Goal: Transaction & Acquisition: Register for event/course

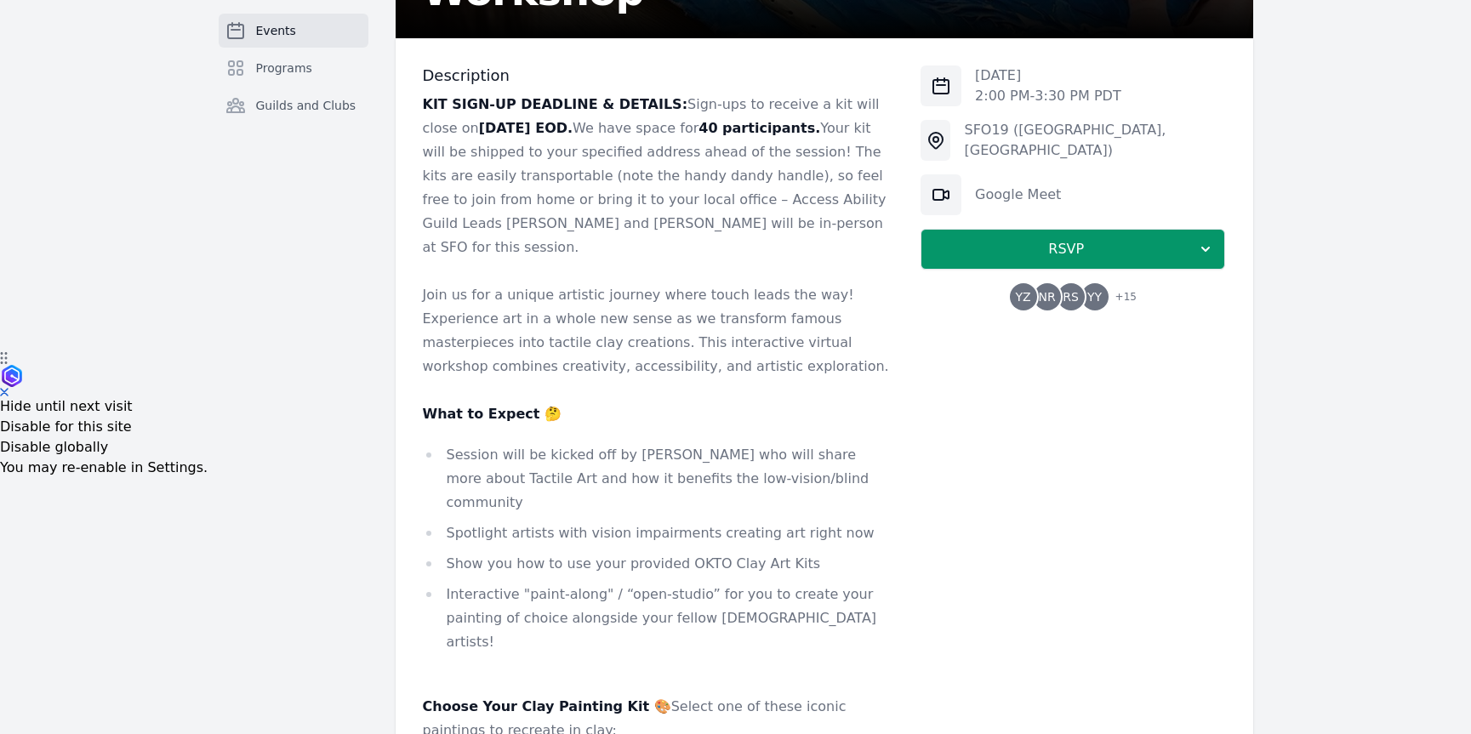
scroll to position [341, 0]
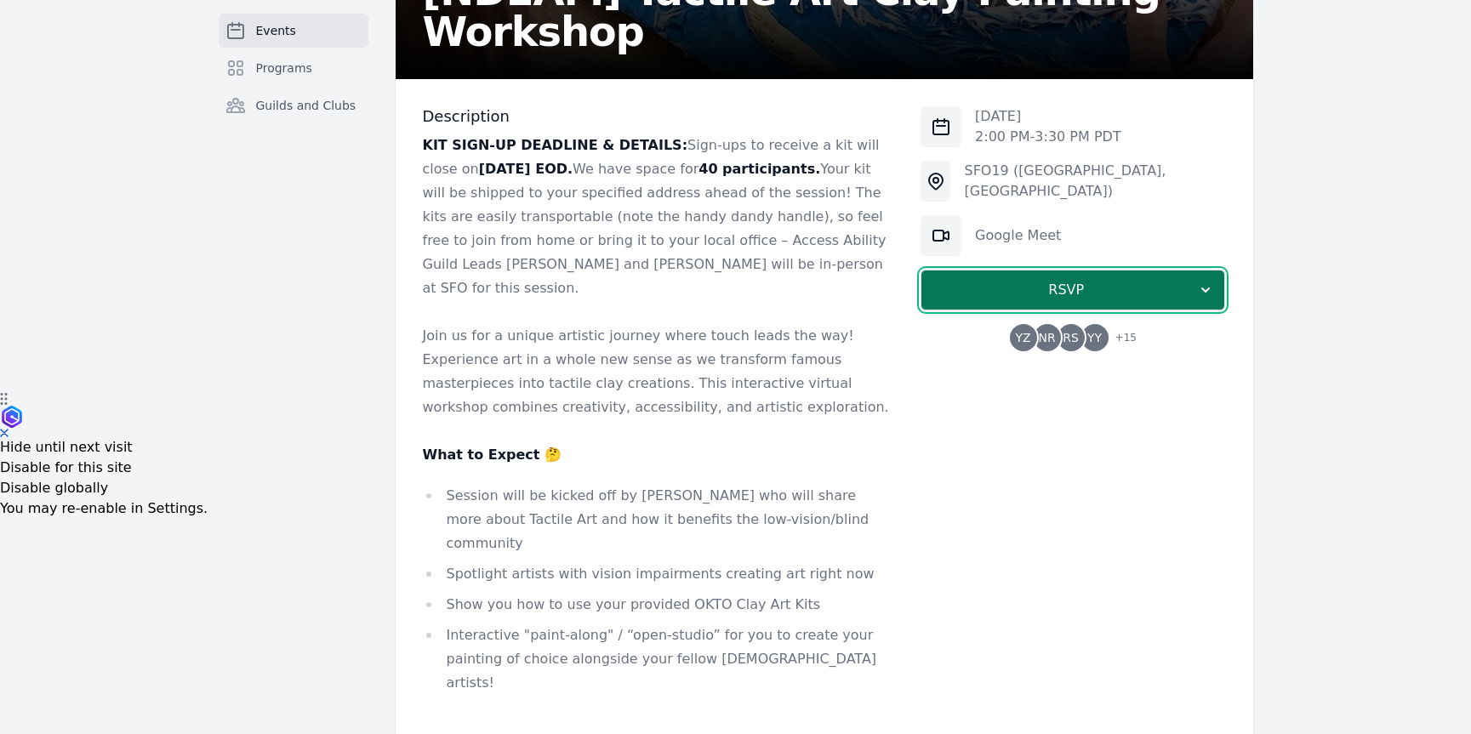
click at [1032, 291] on span "RSVP" at bounding box center [1066, 290] width 262 height 20
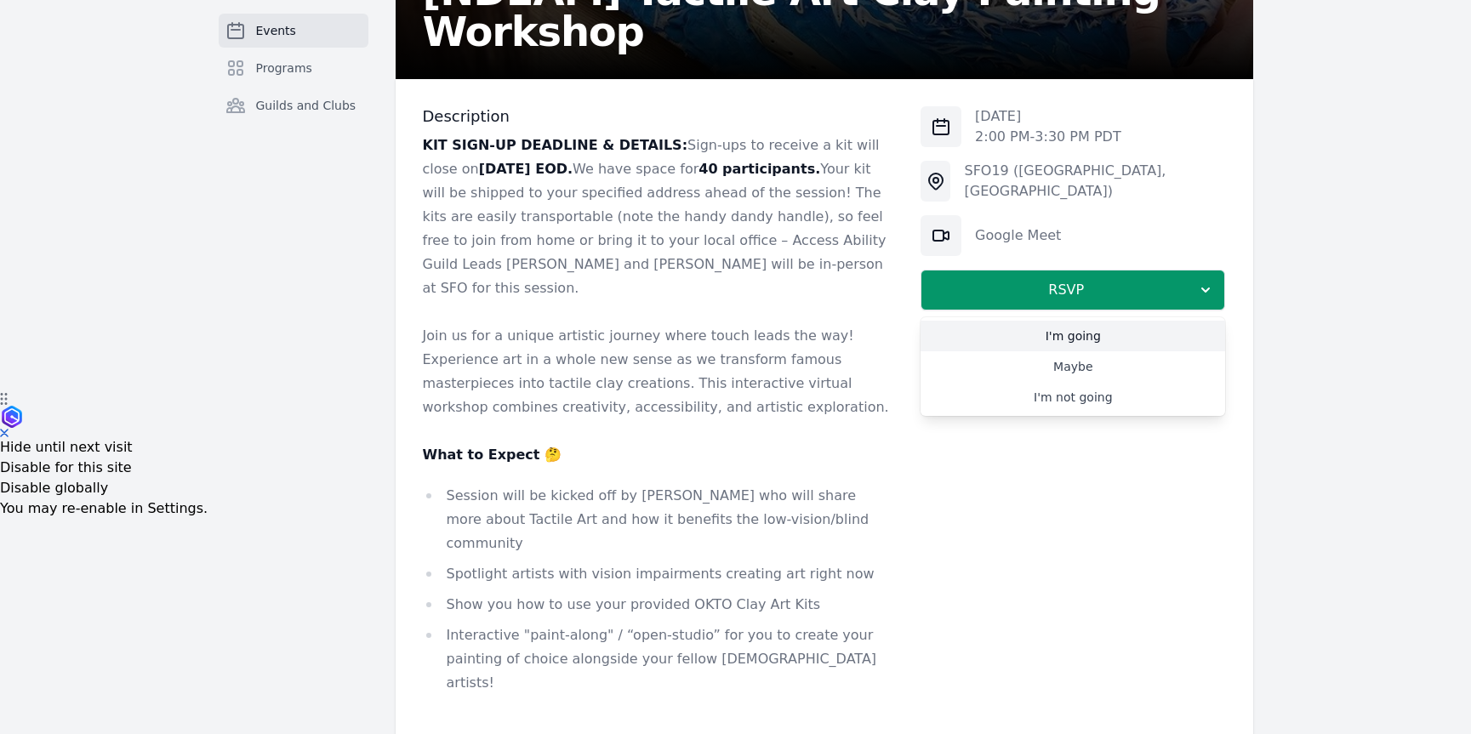
click at [1065, 345] on link "I'm going" at bounding box center [1072, 336] width 305 height 31
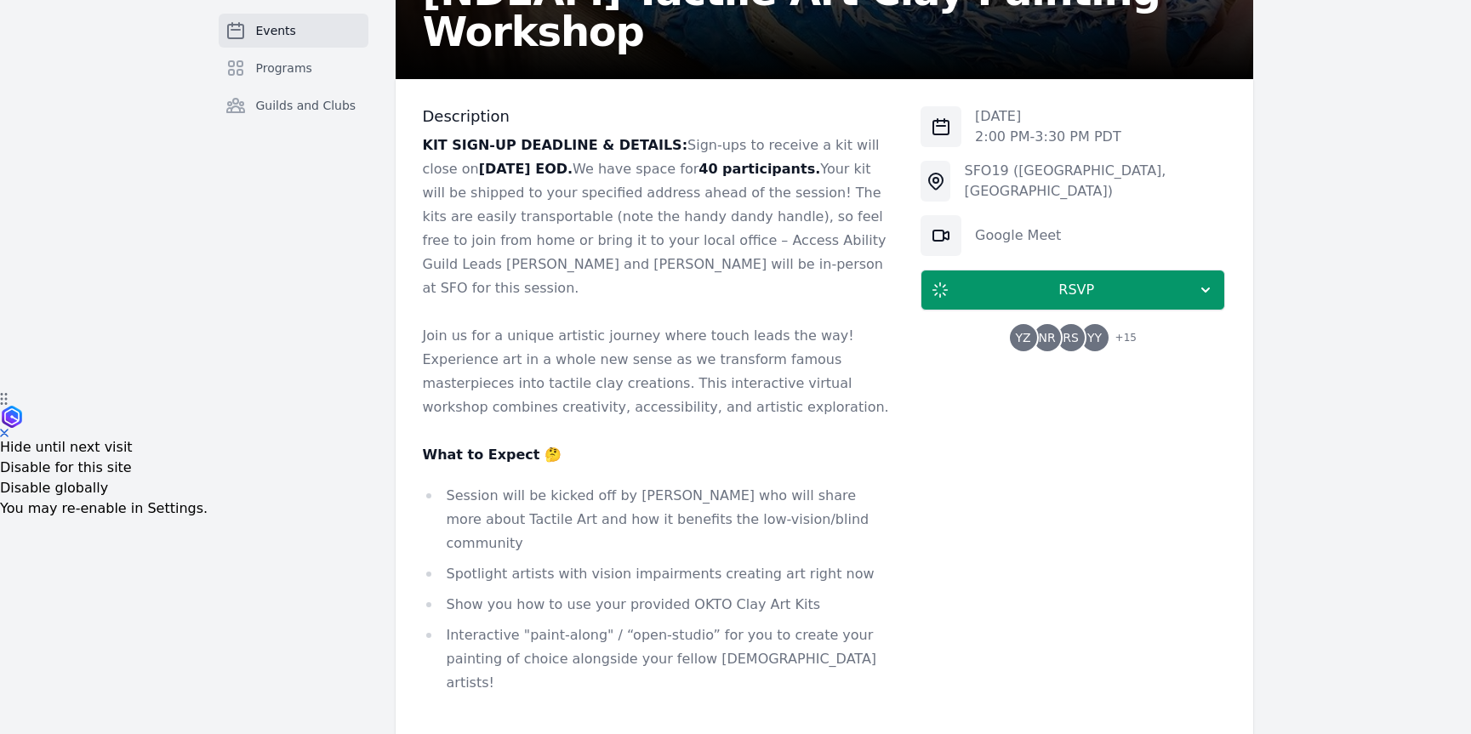
scroll to position [1373, 0]
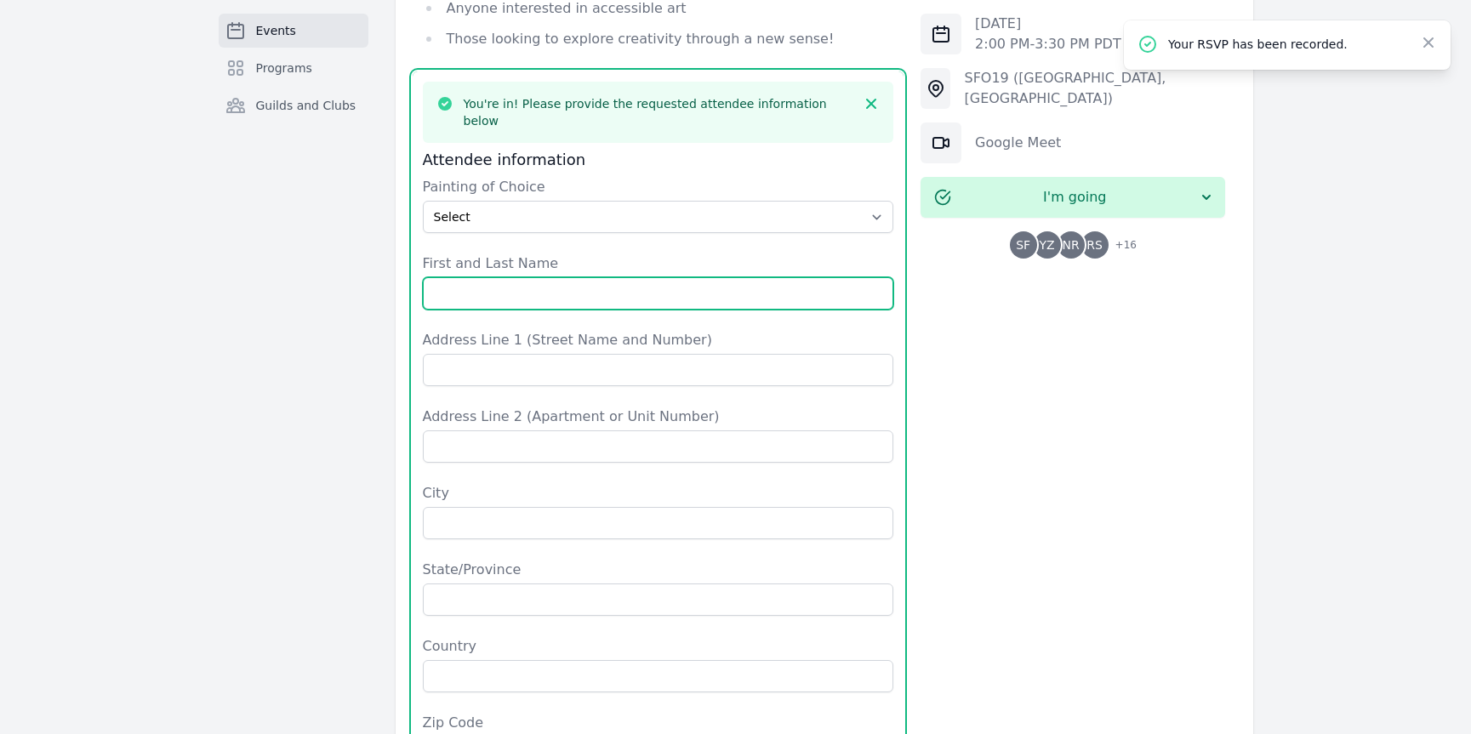
click at [752, 277] on input "First and Last Name" at bounding box center [658, 293] width 471 height 32
type input "[PERSON_NAME]"
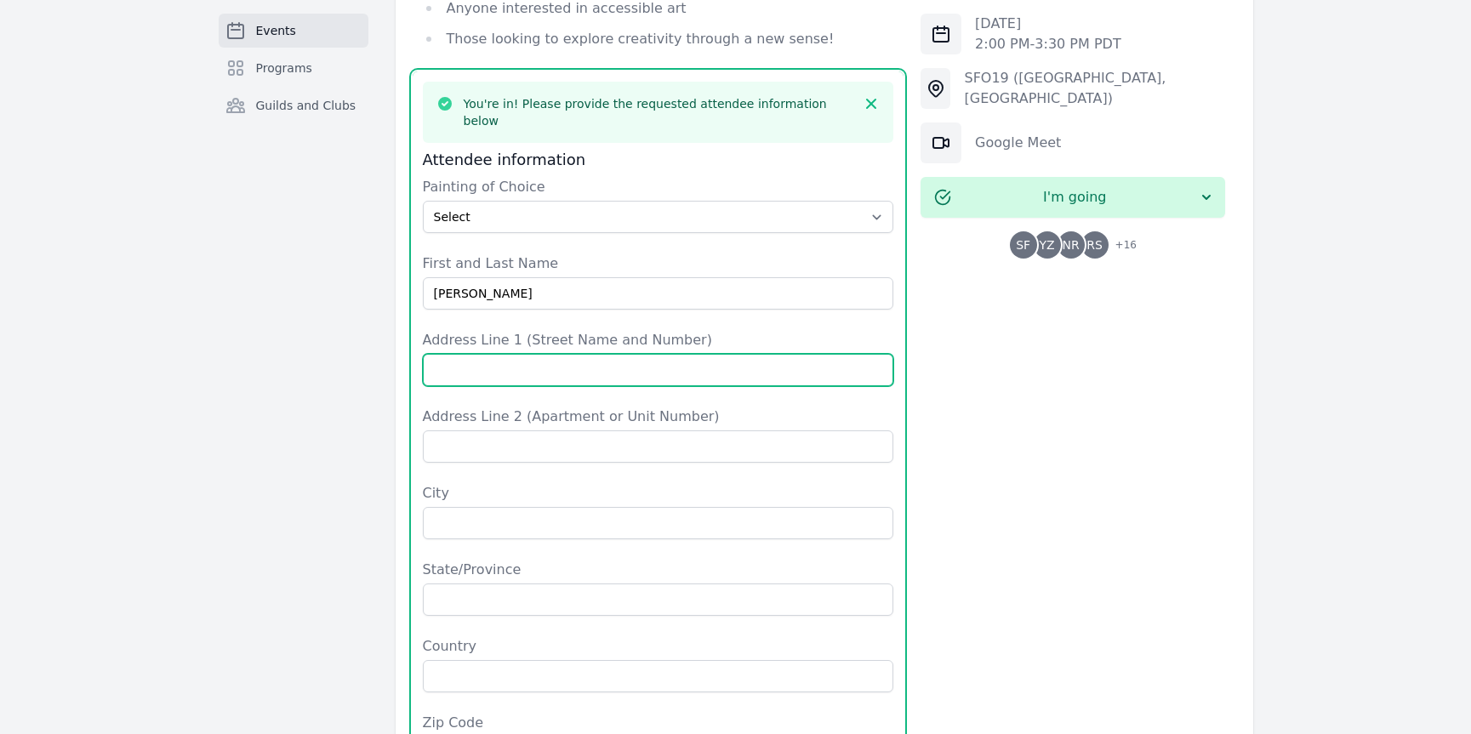
click at [536, 354] on input "Address Line 1 (Street Name and Number)" at bounding box center [658, 370] width 471 height 32
type input "[STREET_ADDRESS]"
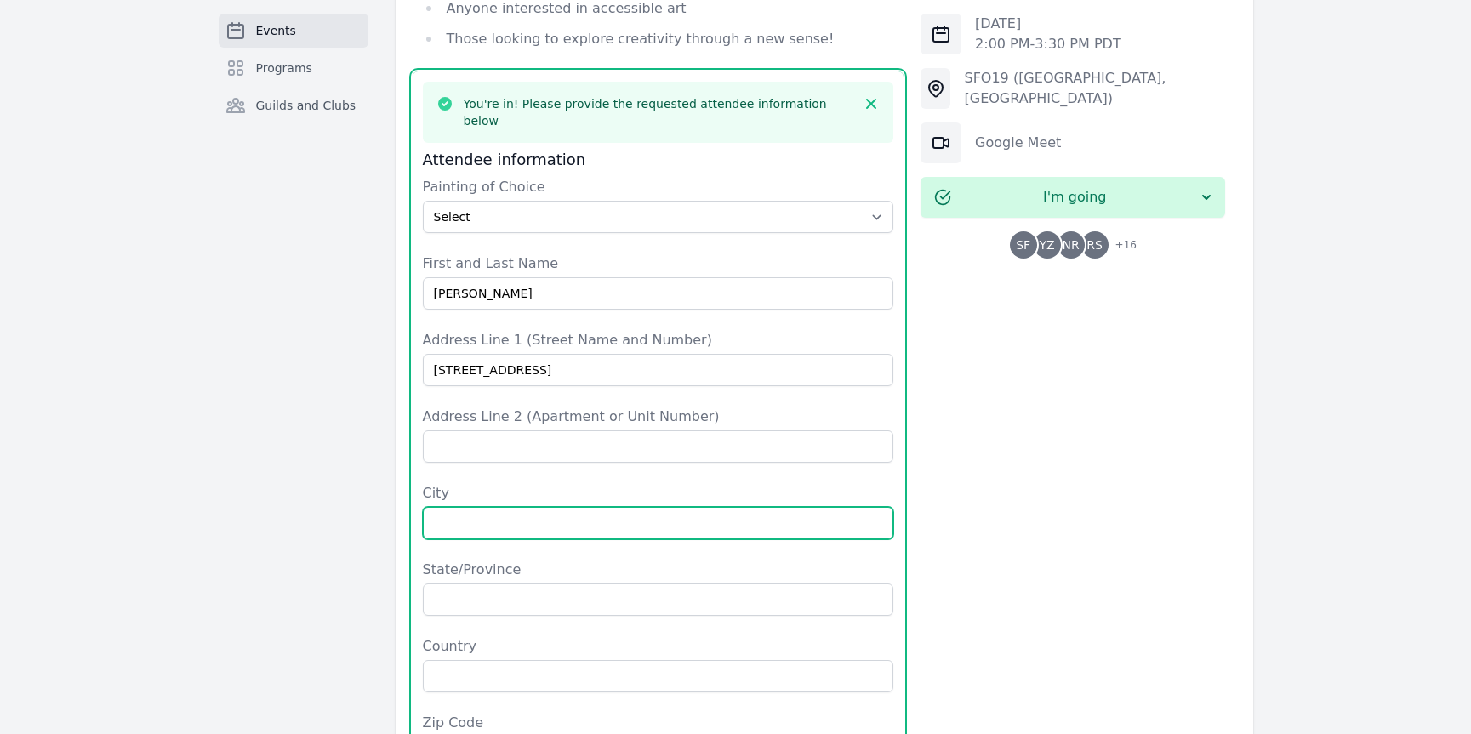
type input "[GEOGRAPHIC_DATA]"
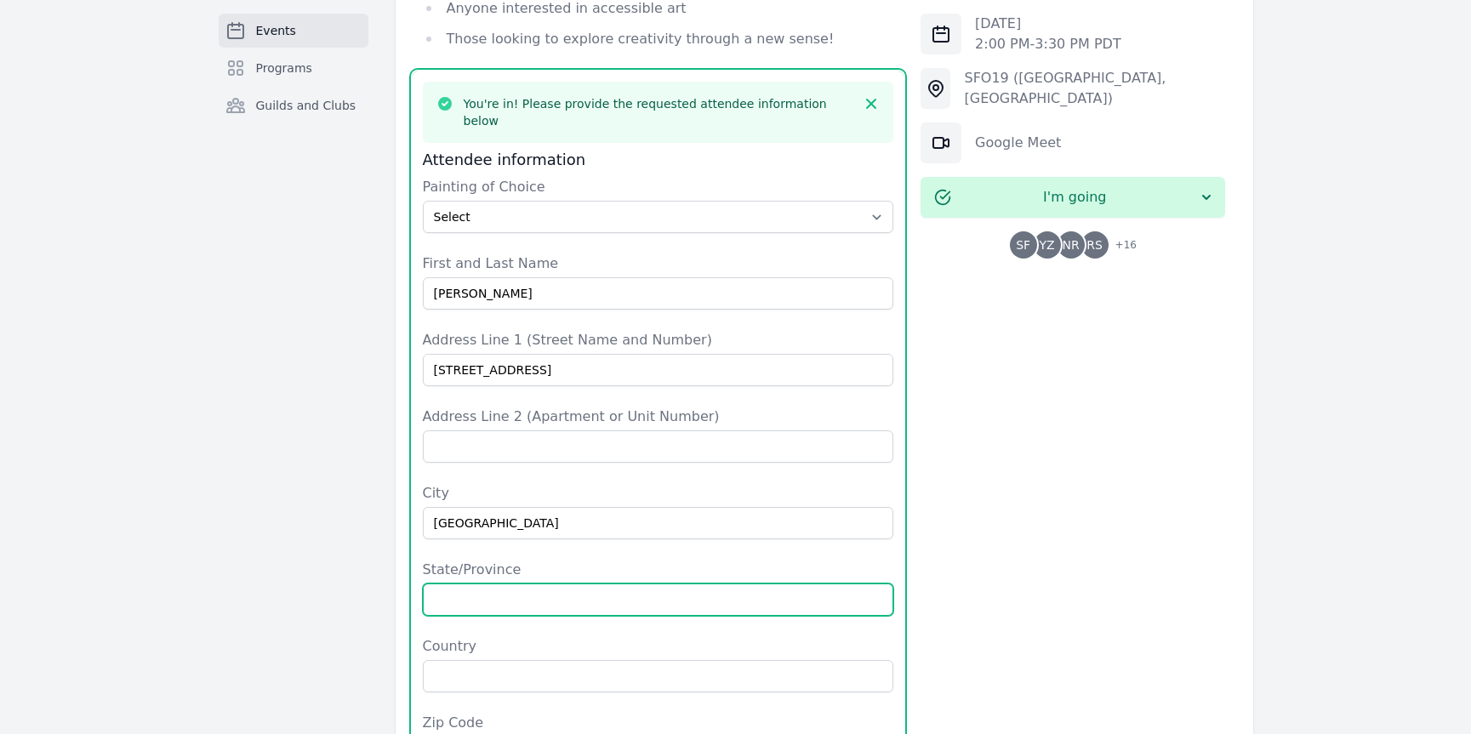
type input "CA"
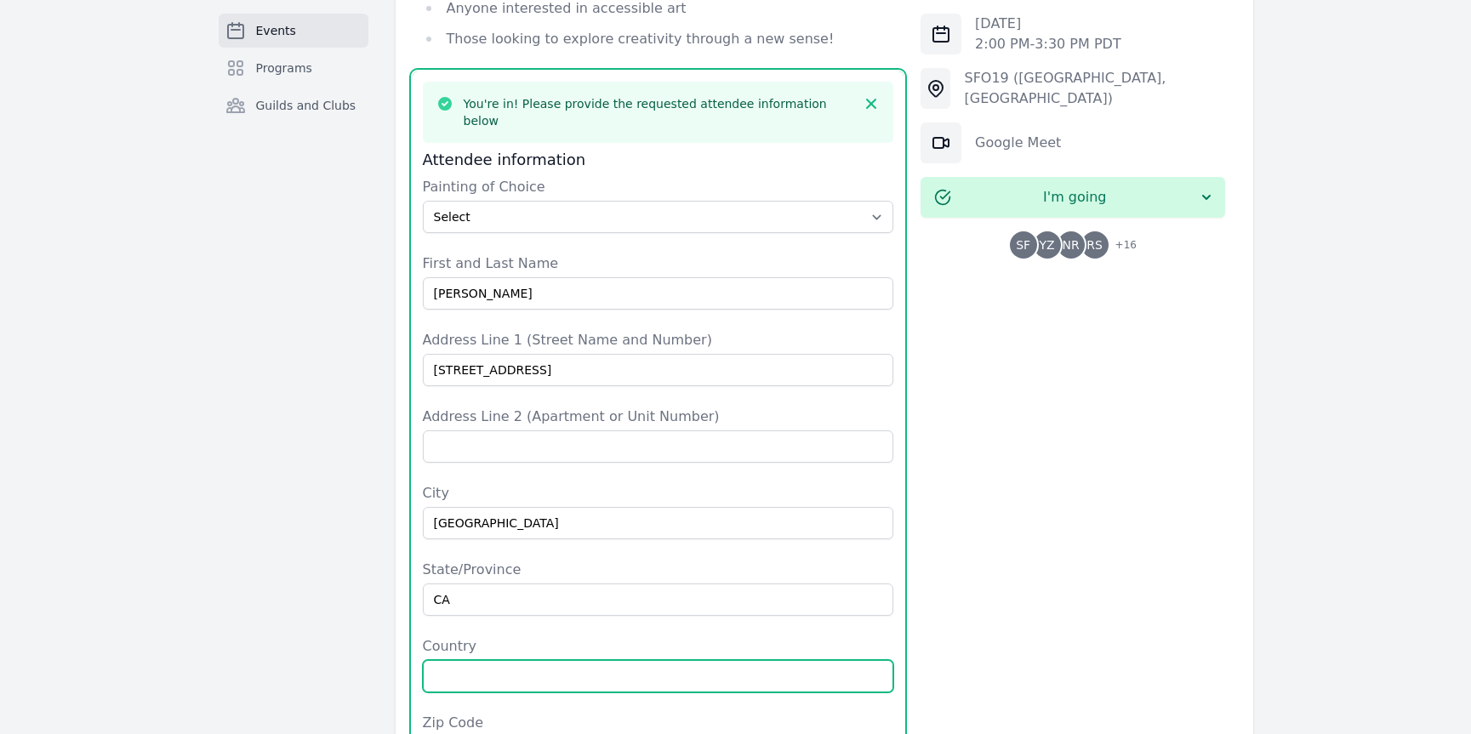
type input "[GEOGRAPHIC_DATA]"
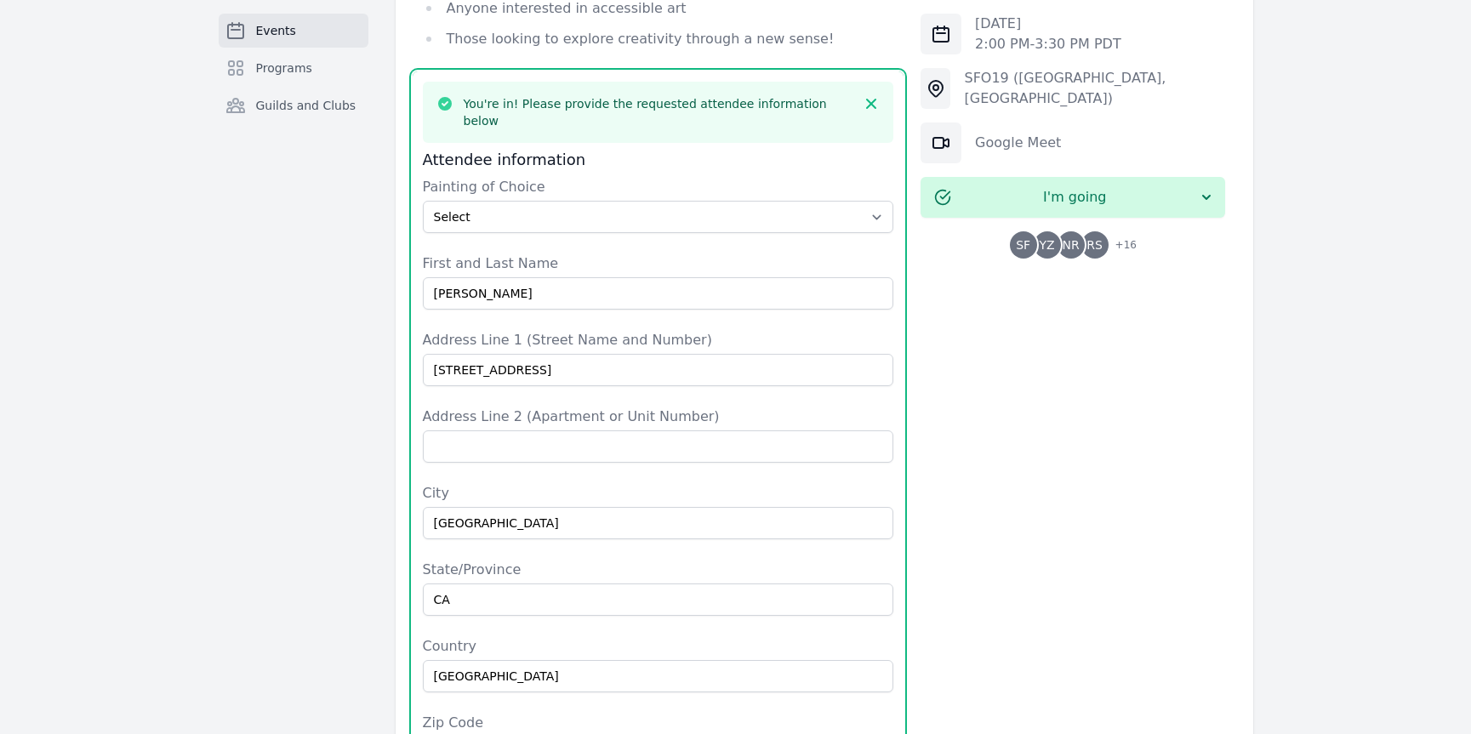
type input "94403"
type input "6262728682"
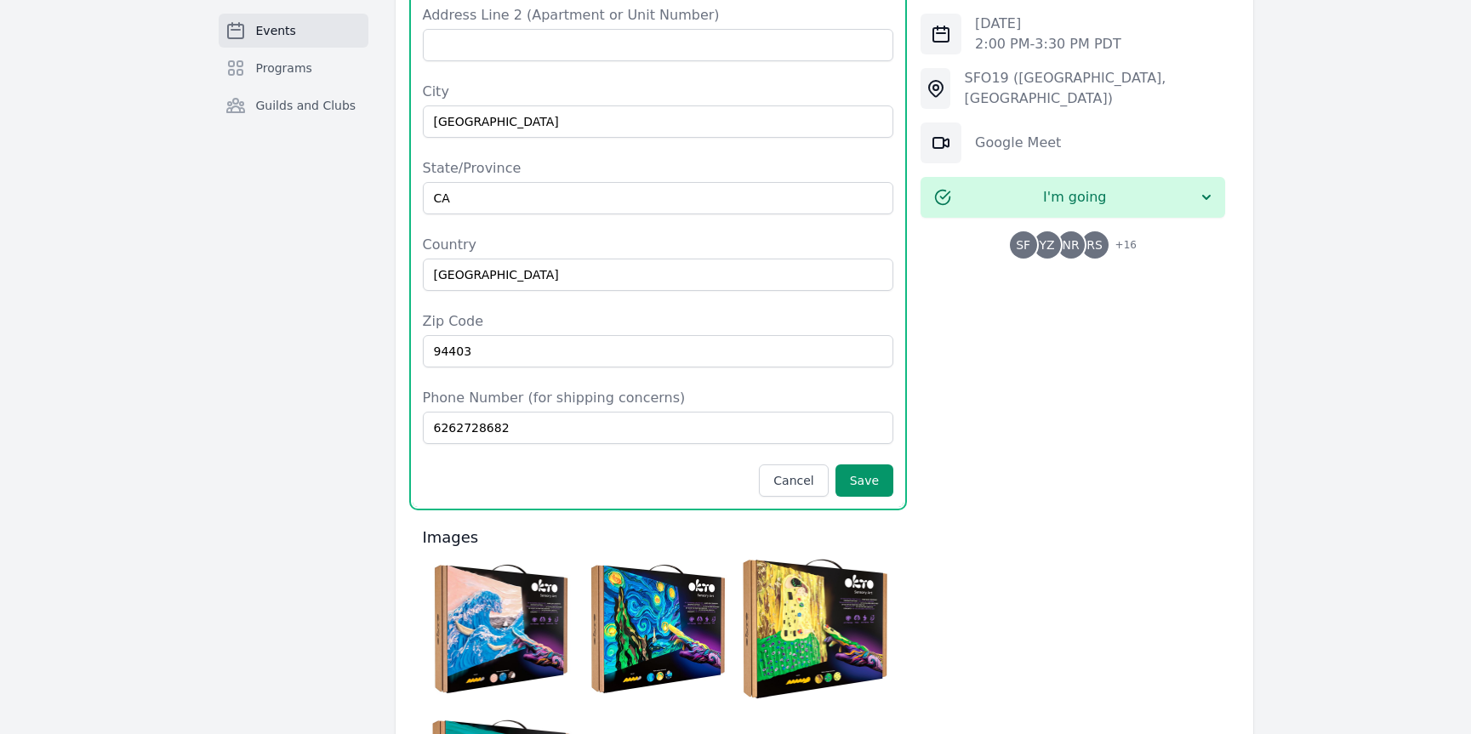
scroll to position [1867, 0]
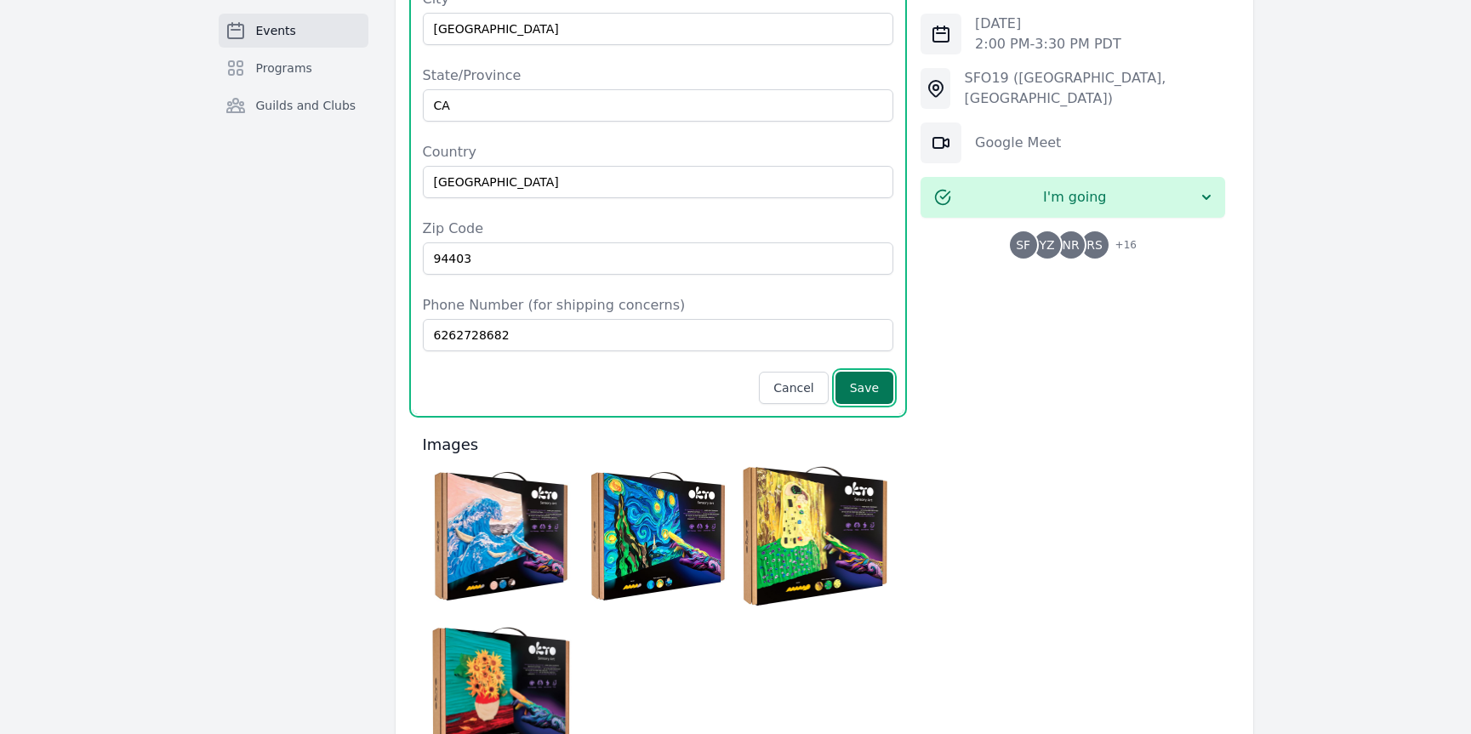
click at [870, 372] on button "Save" at bounding box center [864, 388] width 58 height 32
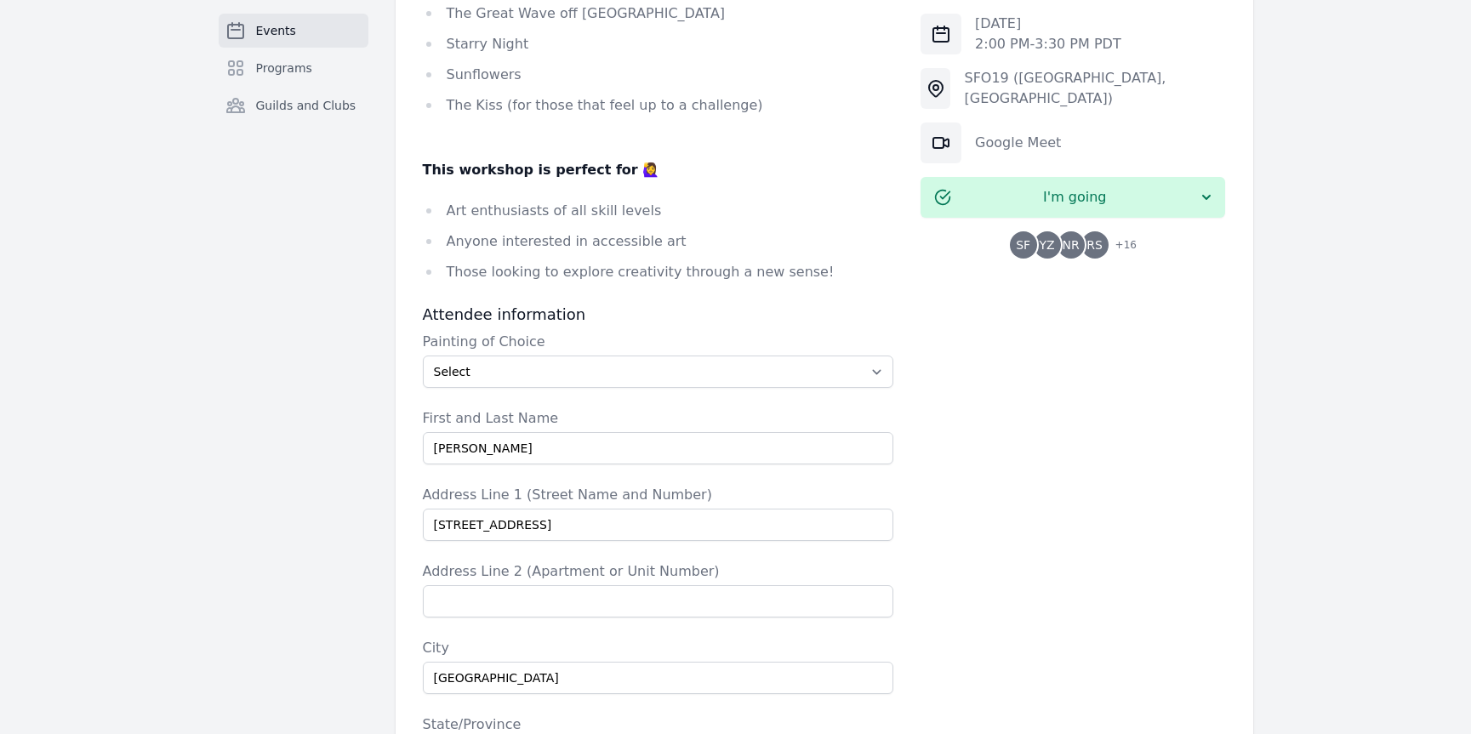
scroll to position [888, 0]
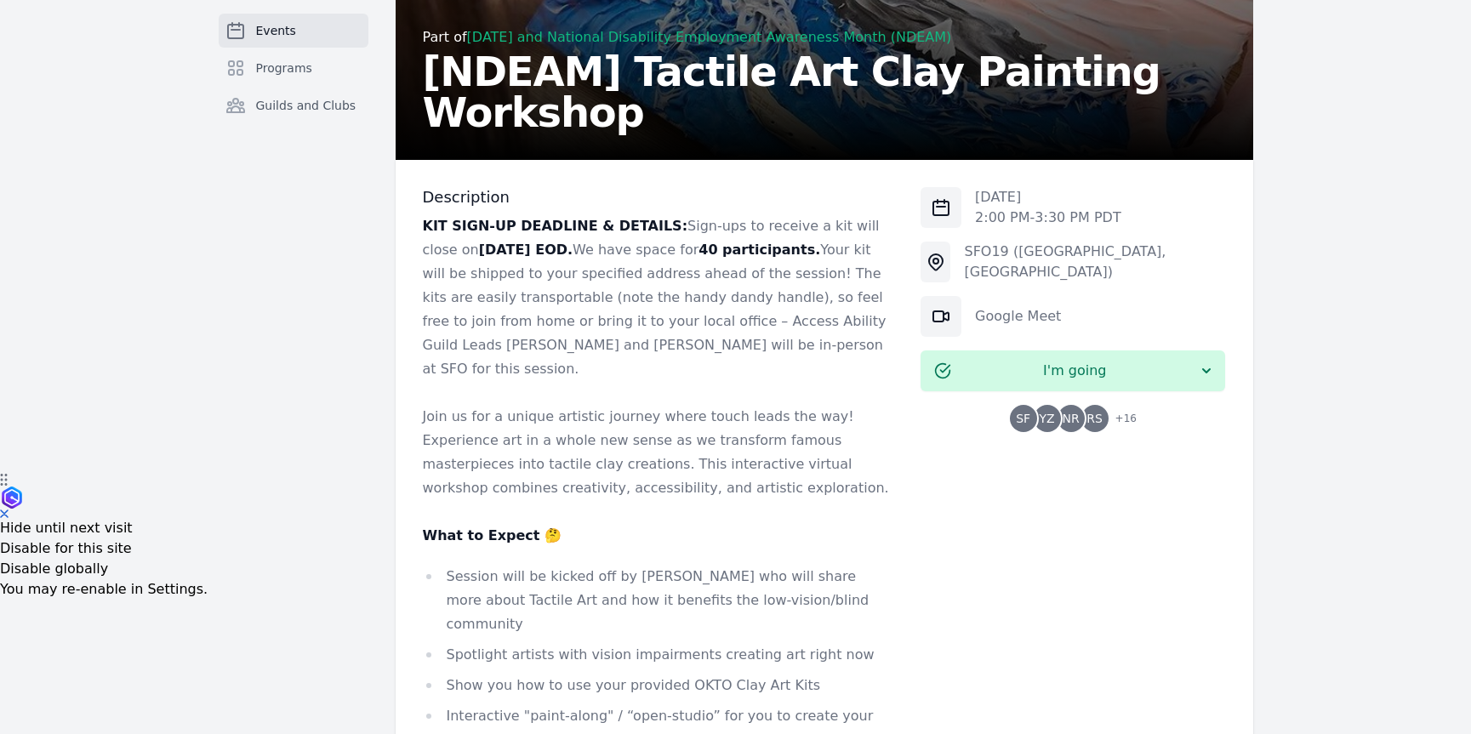
scroll to position [36, 0]
